Goal: Transaction & Acquisition: Obtain resource

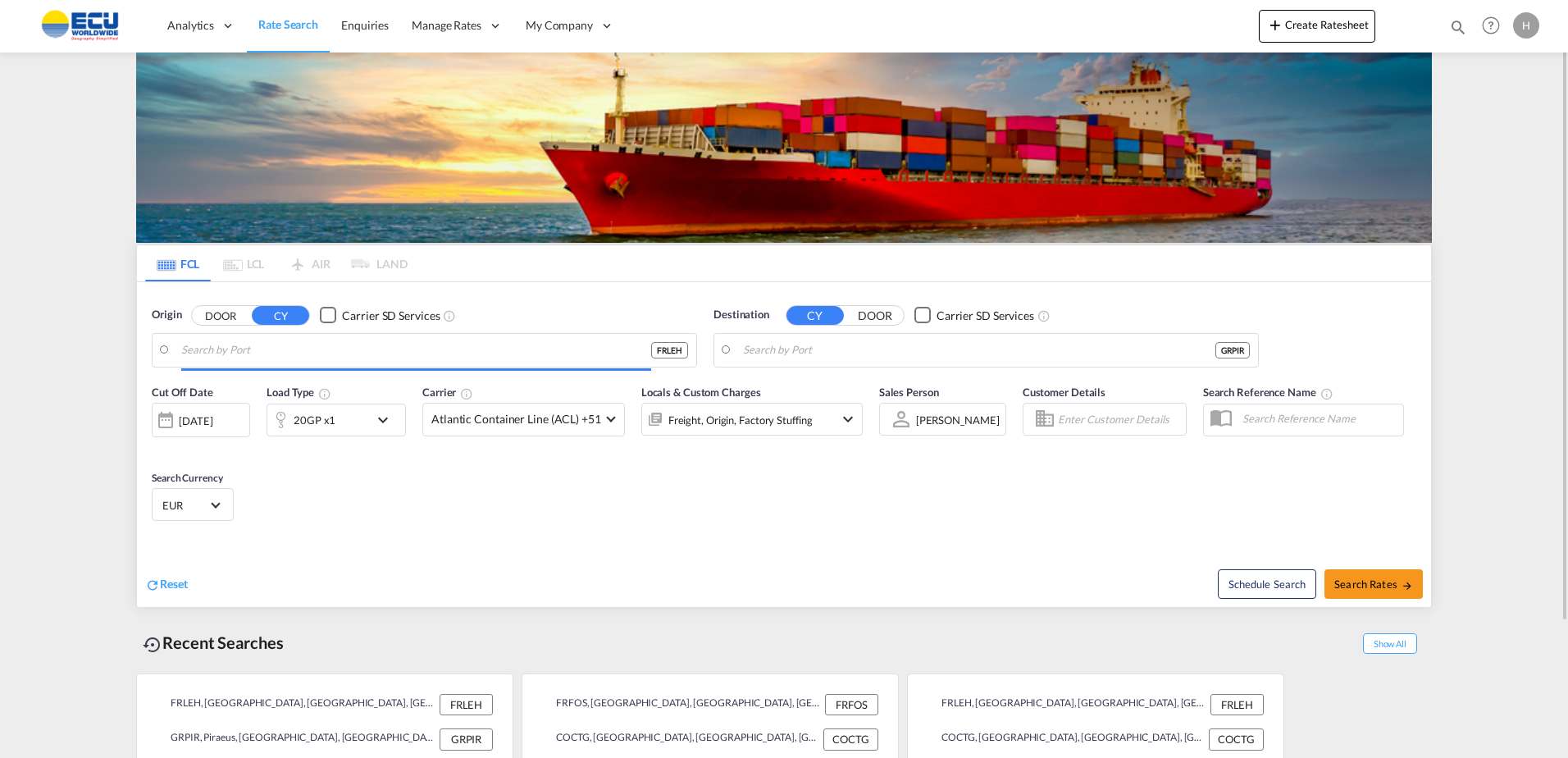
type input "[GEOGRAPHIC_DATA], [GEOGRAPHIC_DATA]"
type input "Piraeus, GRPIR"
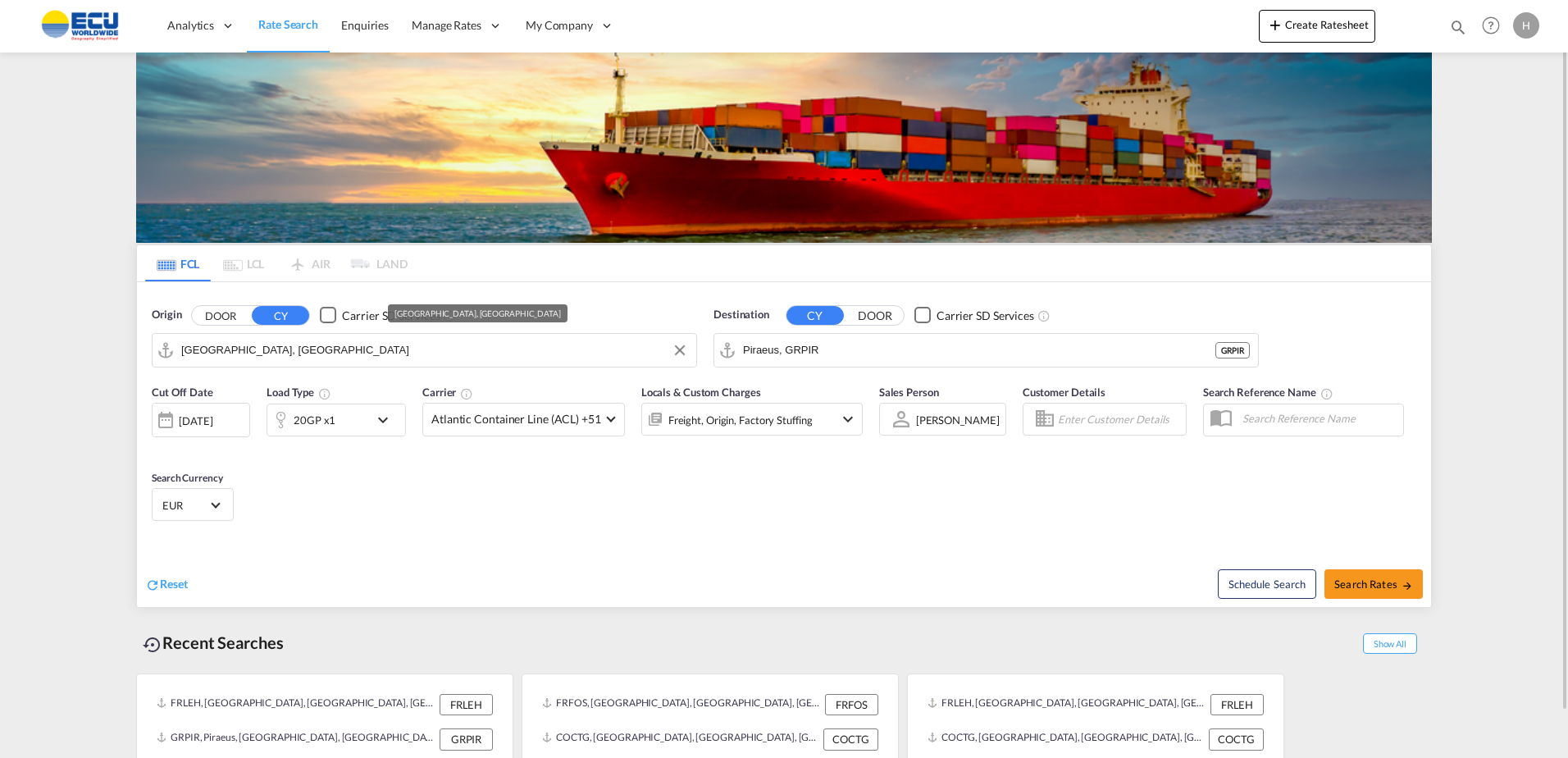
click at [560, 353] on input "[GEOGRAPHIC_DATA], [GEOGRAPHIC_DATA]" at bounding box center [435, 350] width 507 height 24
drag, startPoint x: 288, startPoint y: 393, endPoint x: 366, endPoint y: 377, distance: 79.6
click at [290, 392] on div "Marseille [GEOGRAPHIC_DATA] FRMRS" at bounding box center [308, 396] width 312 height 49
type input "[GEOGRAPHIC_DATA], FRMRS"
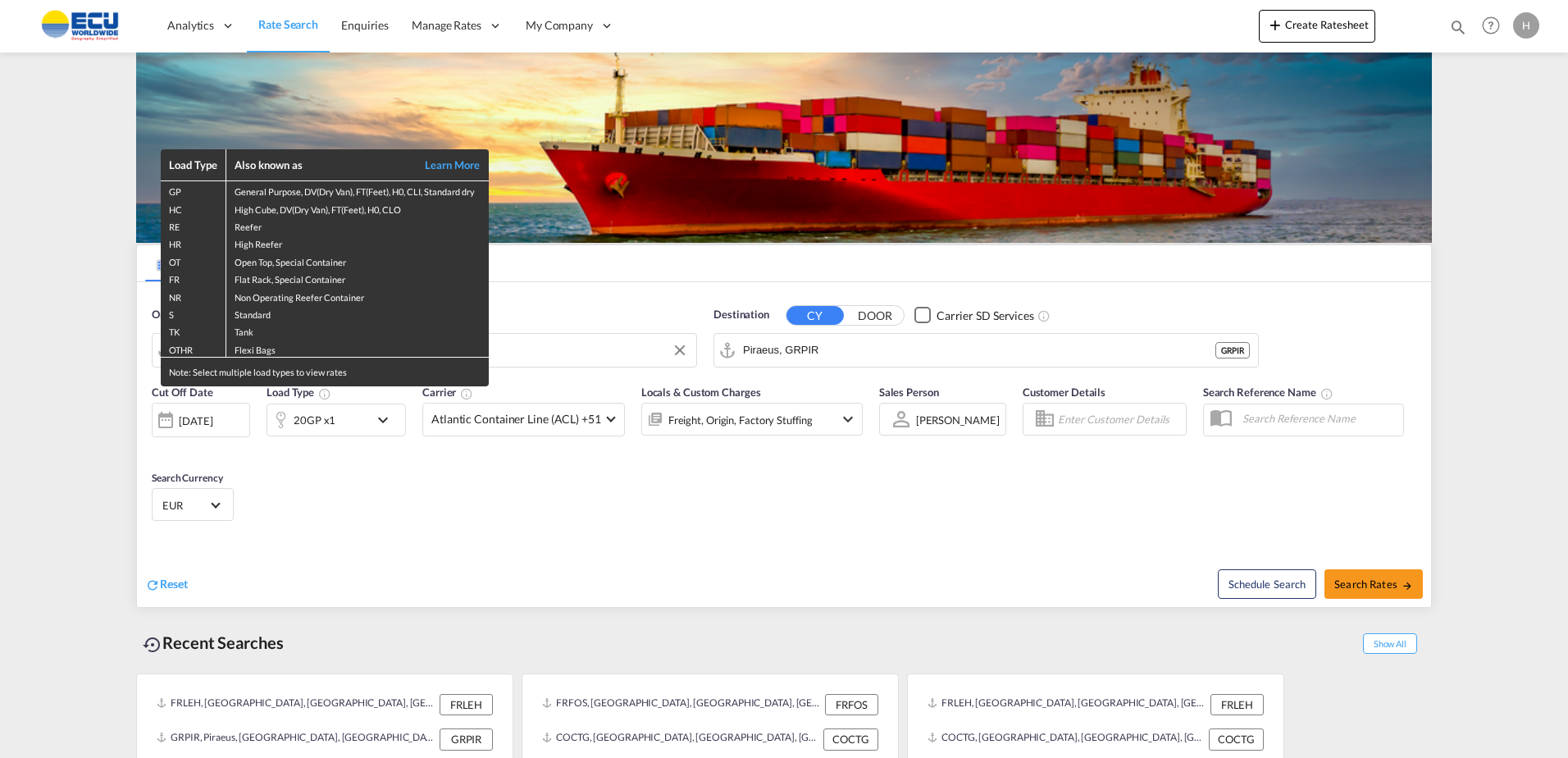
click at [926, 332] on div "Load Type Also known as Learn More GP General Purpose, DV(Dry Van), FT(Feet), H…" at bounding box center [784, 379] width 1568 height 758
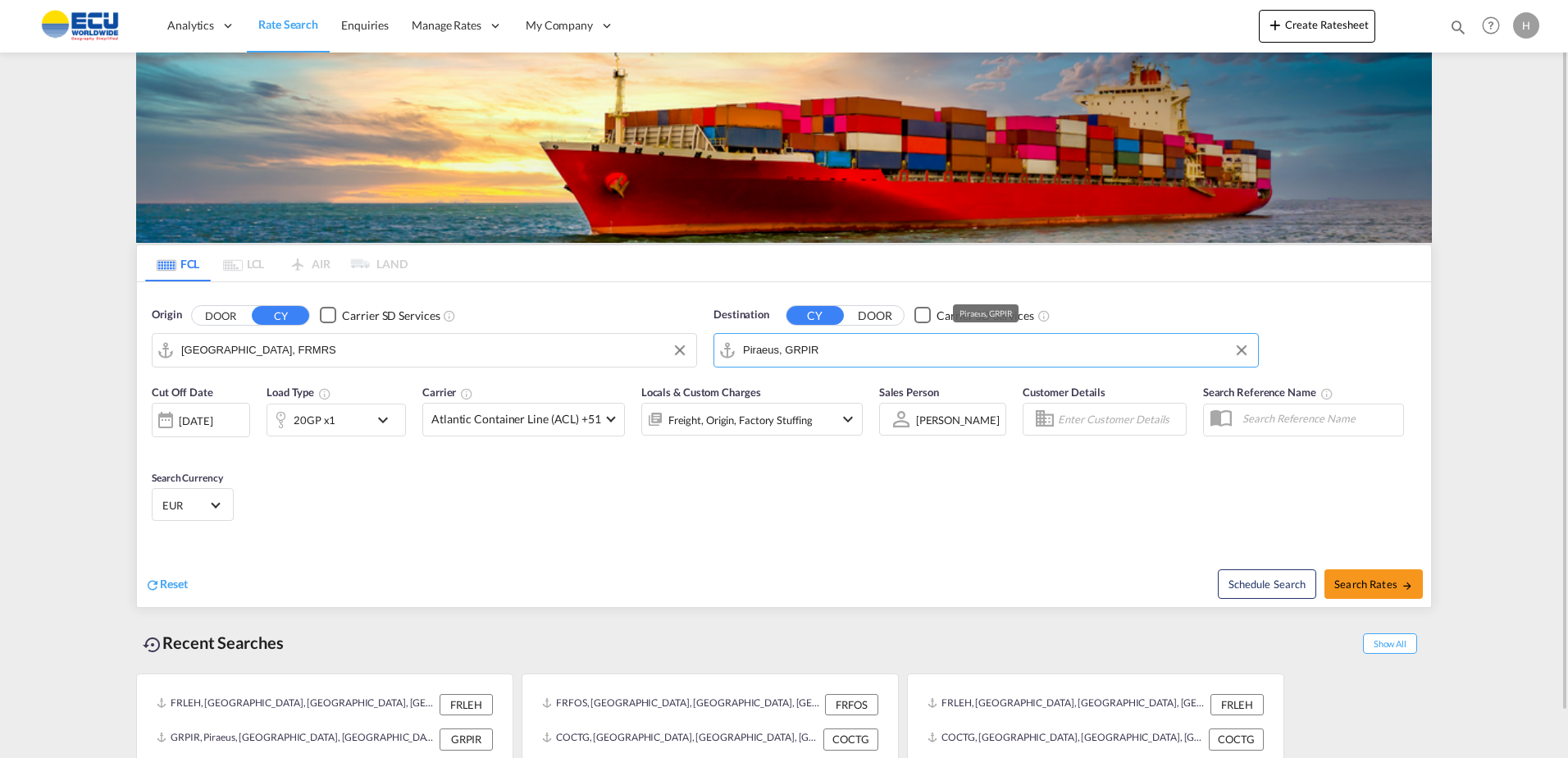
click at [901, 355] on input "Piraeus, GRPIR" at bounding box center [997, 350] width 507 height 24
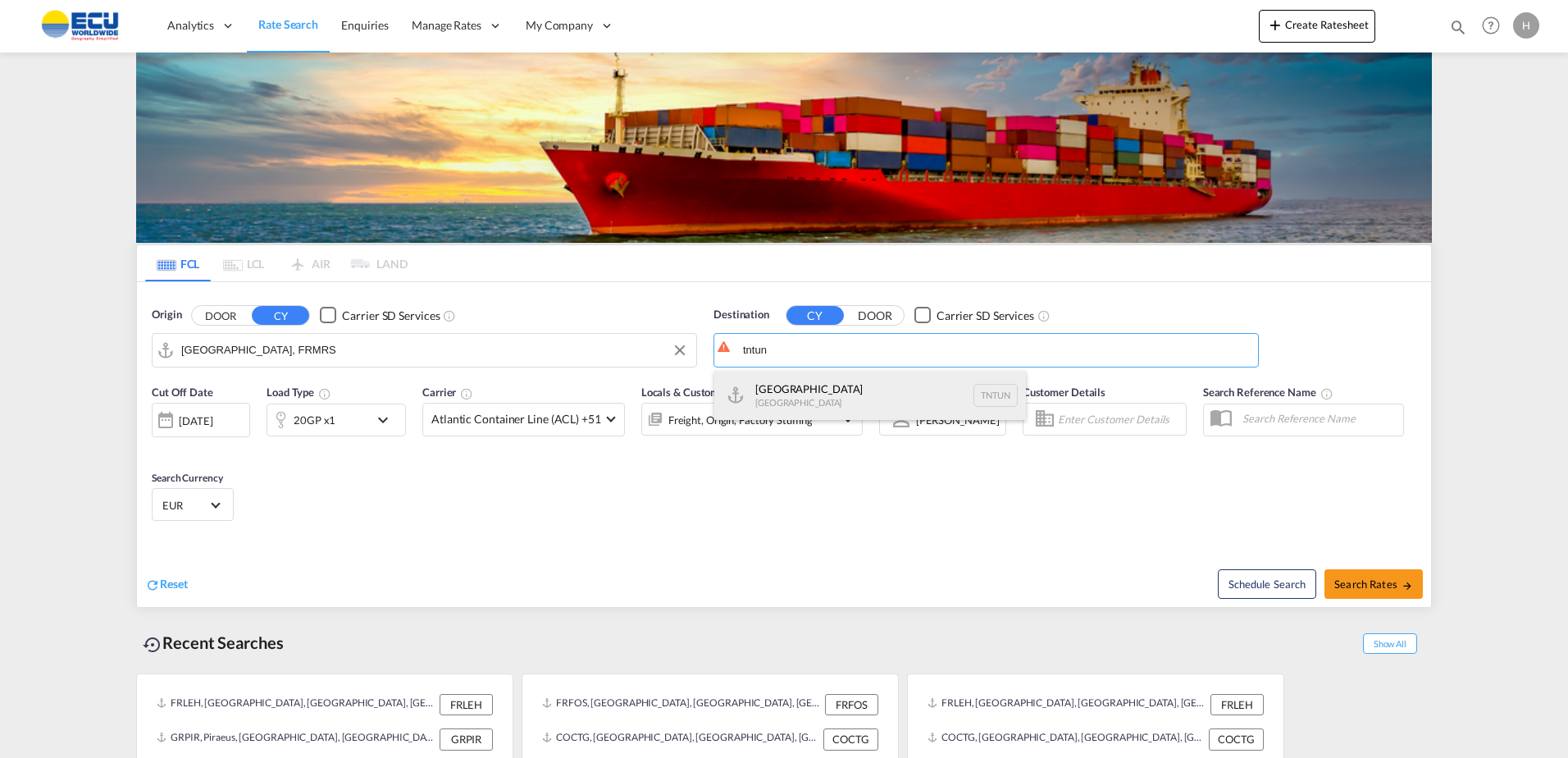
click at [835, 394] on div "[GEOGRAPHIC_DATA] [GEOGRAPHIC_DATA] TNTUN" at bounding box center [870, 396] width 312 height 49
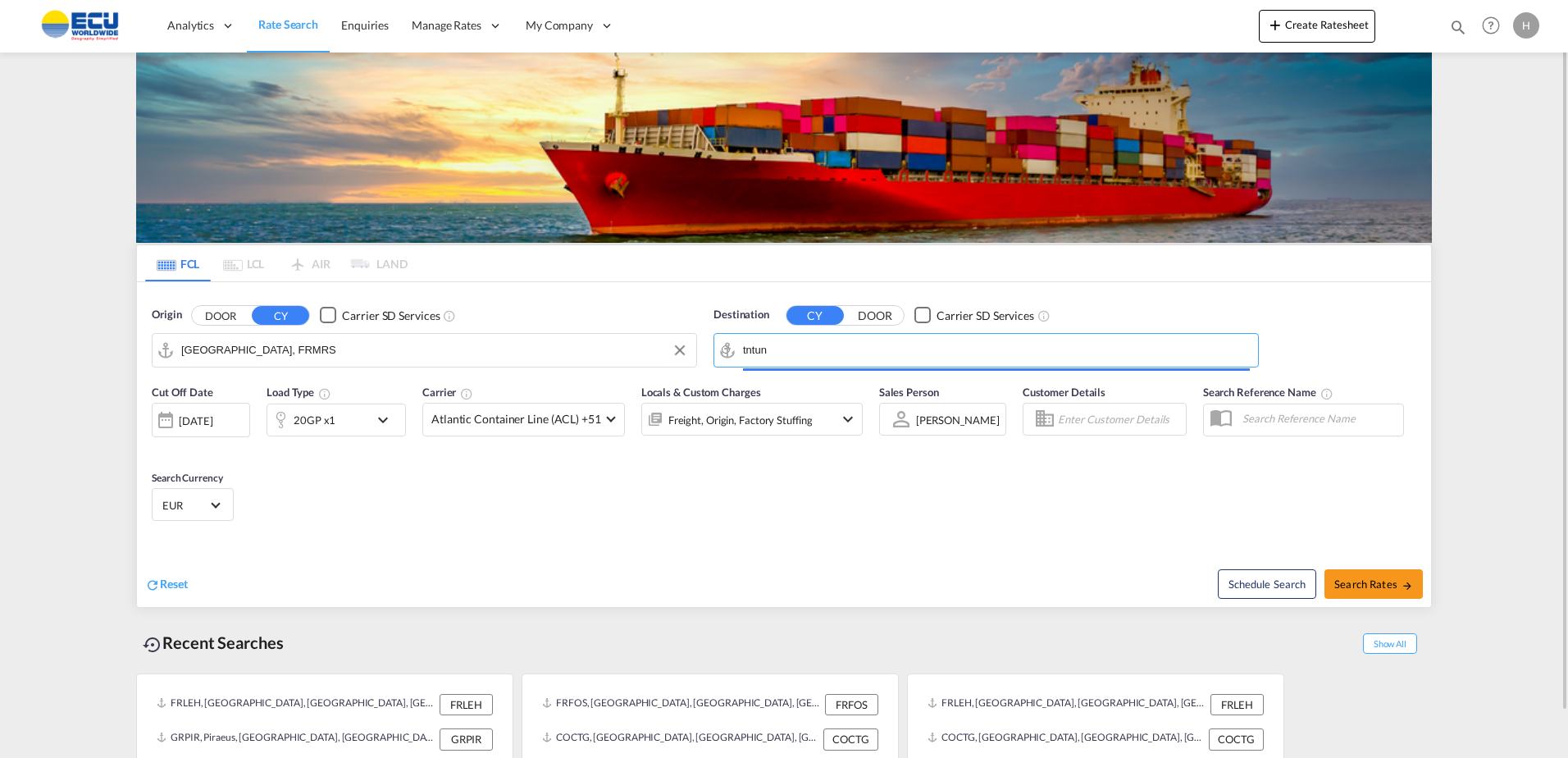
type input "[GEOGRAPHIC_DATA], TNTUN"
drag, startPoint x: 500, startPoint y: 420, endPoint x: 525, endPoint y: 439, distance: 31.4
click at [501, 420] on span "Atlantic Container Line (ACL) +51" at bounding box center [516, 419] width 170 height 17
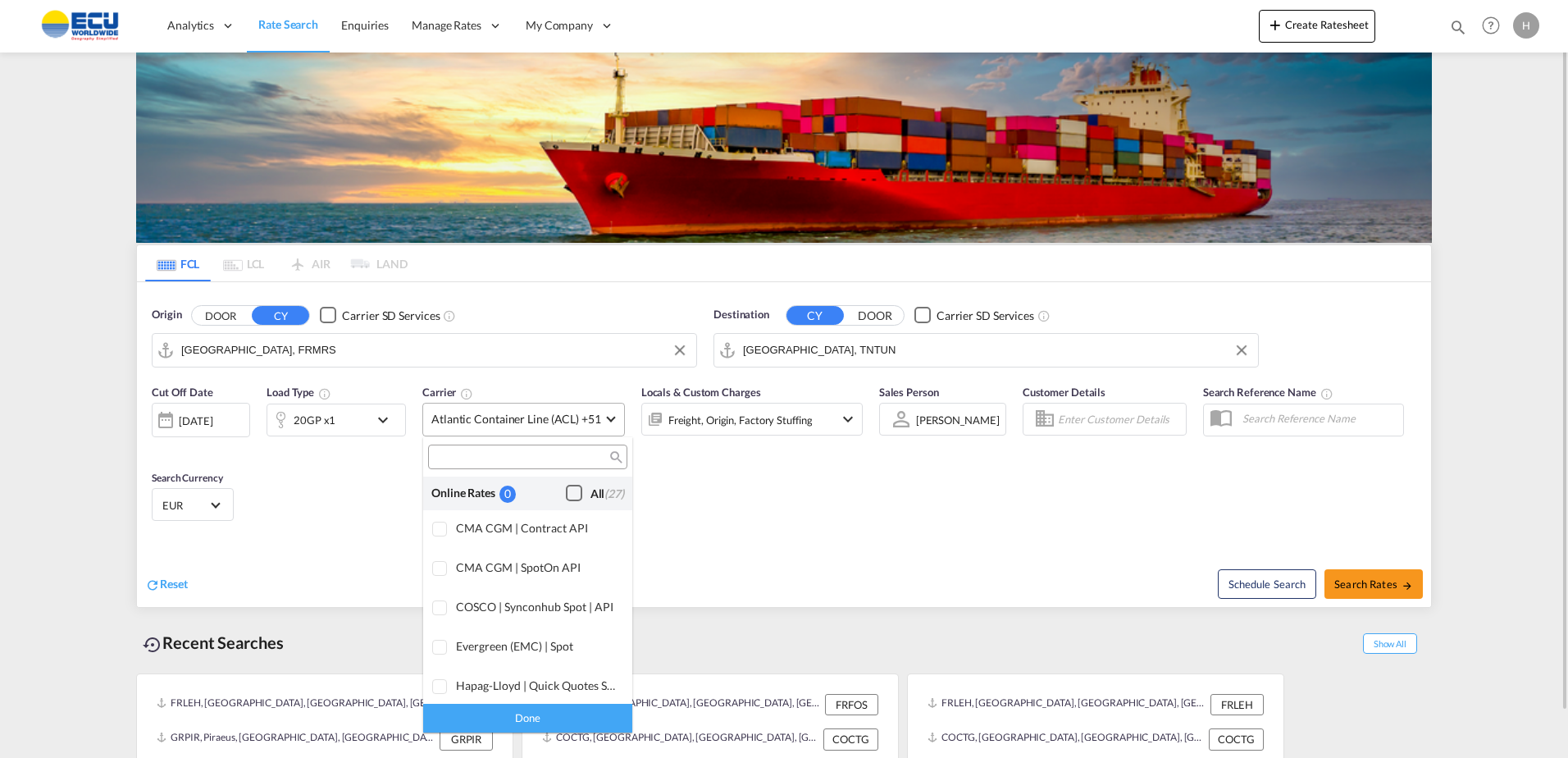
click at [566, 490] on div "Checkbox No Ink" at bounding box center [574, 493] width 17 height 17
click at [558, 720] on div "Done" at bounding box center [528, 718] width 209 height 29
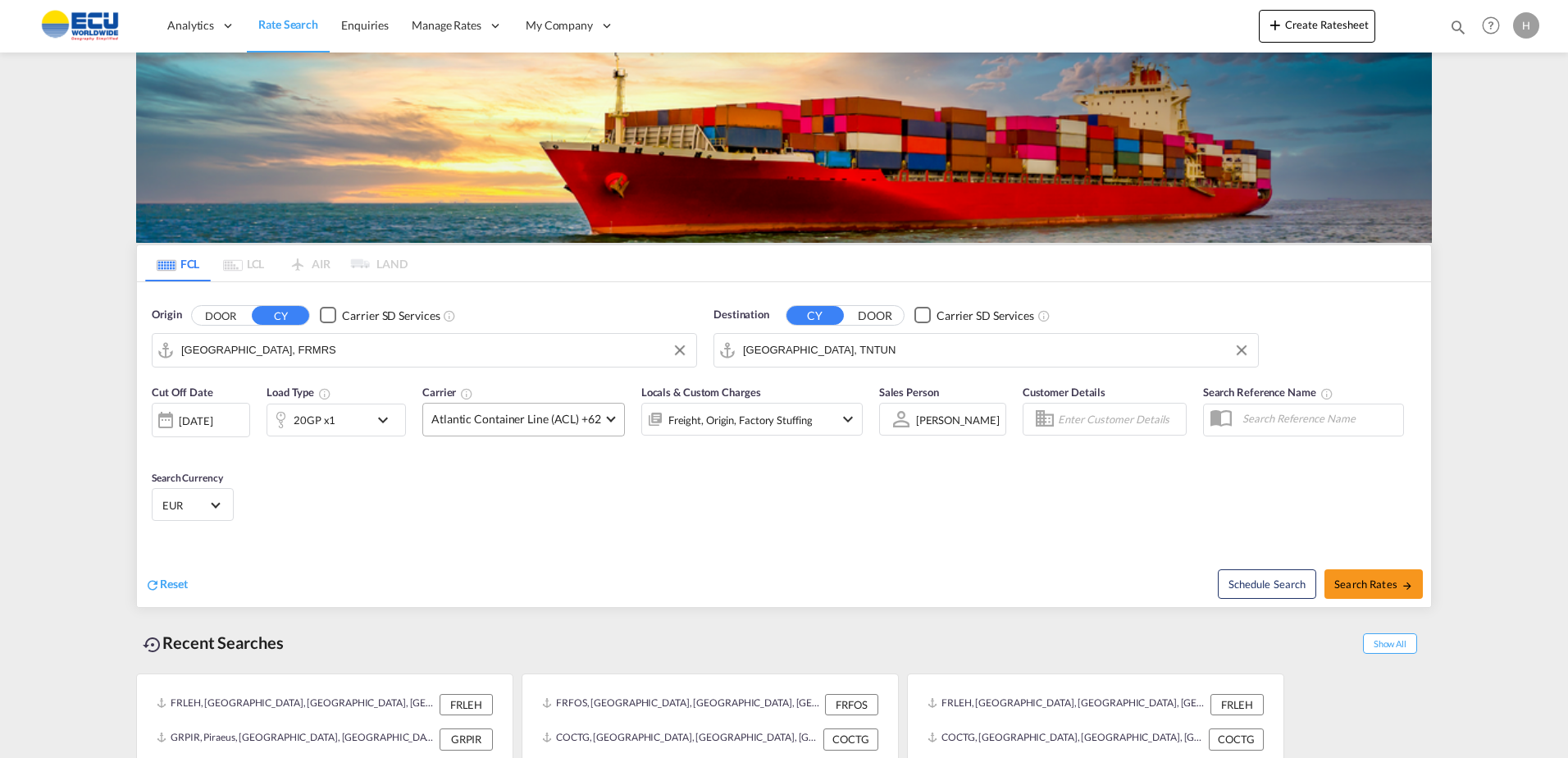
click at [747, 532] on div "Cut Off Date [DATE] [DATE] Load Type 20GP x1 Carrier Atlantic Container Line (A…" at bounding box center [784, 456] width 1294 height 160
click at [1372, 574] on button "Search Rates" at bounding box center [1374, 584] width 98 height 30
type input "FRMRS to TNTUN / [DATE]"
